Goal: Transaction & Acquisition: Subscribe to service/newsletter

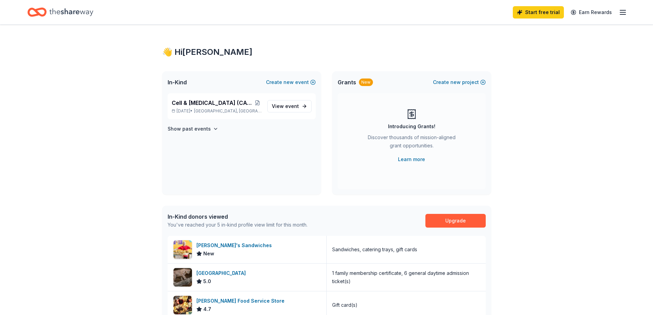
click at [452, 228] on div "In-Kind donors viewed You've reached your 5 in-kind profile view limit for this…" at bounding box center [326, 221] width 329 height 30
click at [455, 217] on link "Upgrade" at bounding box center [455, 221] width 60 height 14
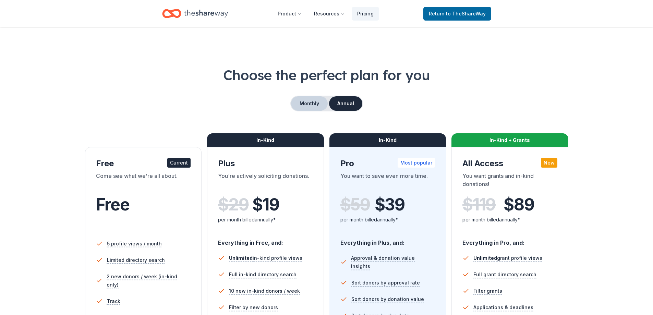
click at [299, 99] on button "Monthly" at bounding box center [309, 103] width 37 height 14
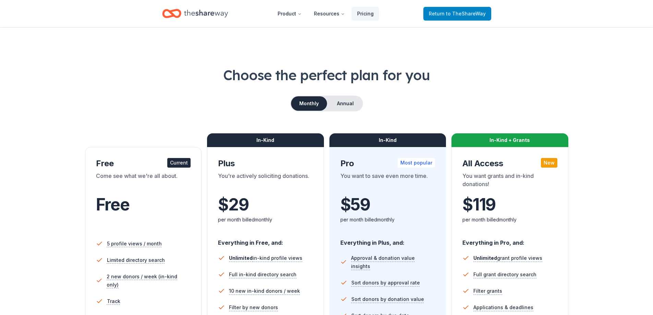
click at [457, 15] on span "to TheShareWay" at bounding box center [466, 14] width 40 height 6
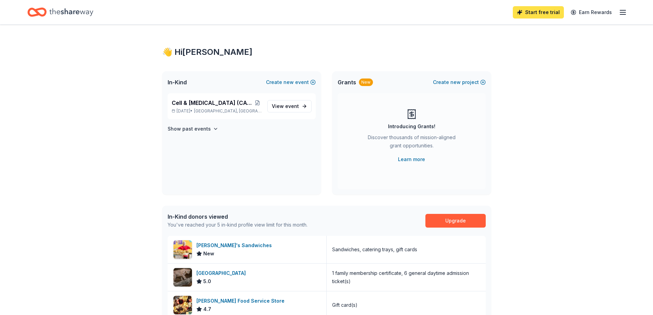
click at [547, 13] on link "Start free trial" at bounding box center [538, 12] width 51 height 12
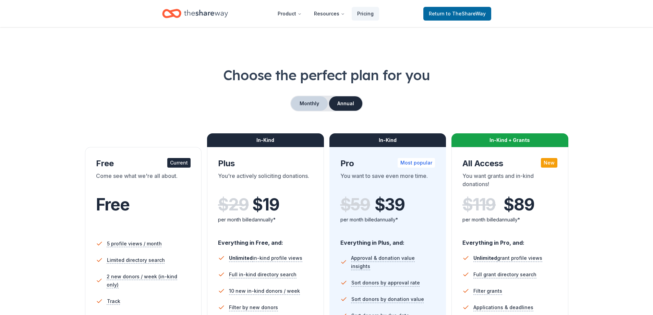
click at [308, 108] on button "Monthly" at bounding box center [309, 103] width 37 height 14
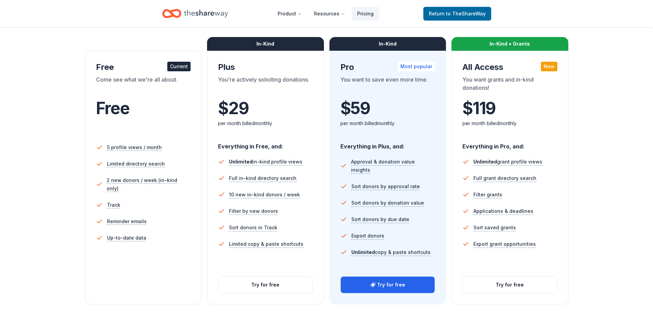
scroll to position [103, 0]
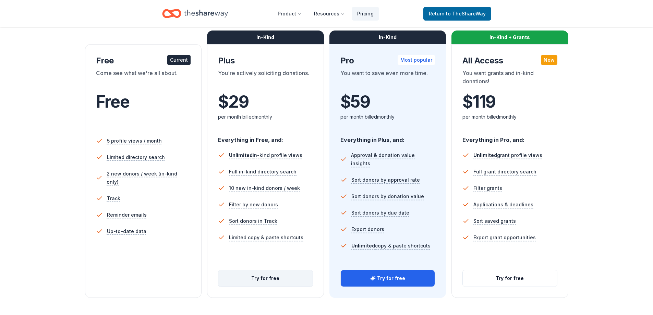
click at [271, 280] on button "Try for free" at bounding box center [265, 278] width 94 height 16
